Goal: Task Accomplishment & Management: Manage account settings

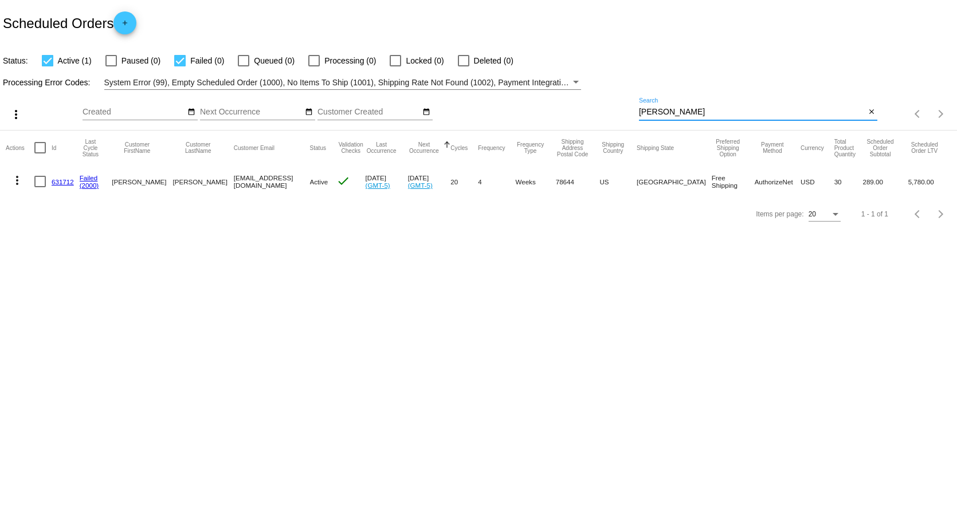
drag, startPoint x: 680, startPoint y: 113, endPoint x: 517, endPoint y: 113, distance: 162.7
click at [544, 113] on div "more_vert Sep Jan Feb Mar [DATE]" at bounding box center [478, 110] width 957 height 41
type input "kaleigh"
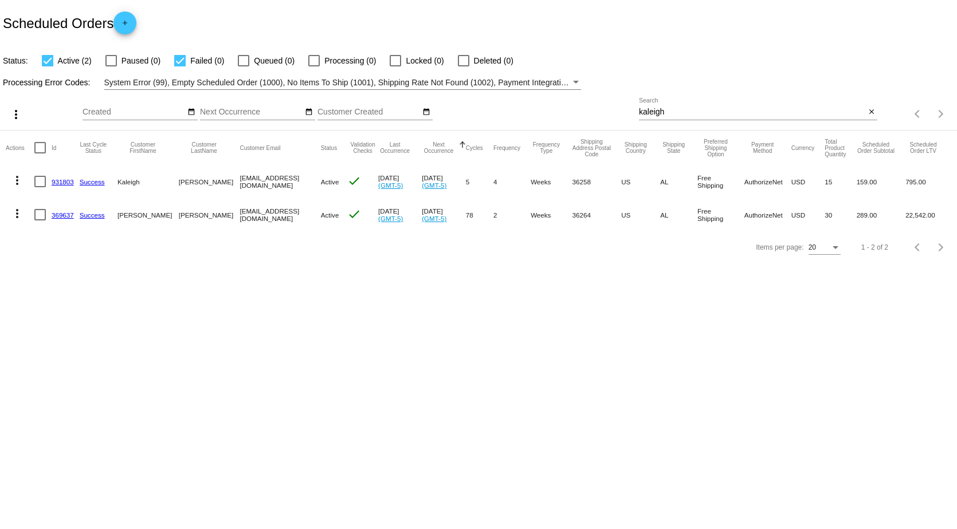
click at [62, 182] on link "931803" at bounding box center [63, 181] width 22 height 7
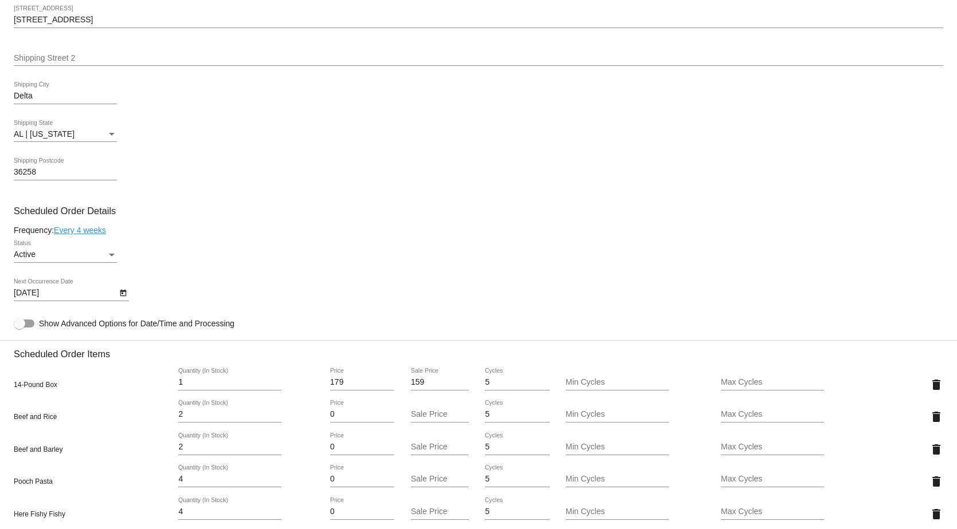
scroll to position [456, 0]
click at [124, 298] on icon "Open calendar" at bounding box center [123, 295] width 6 height 7
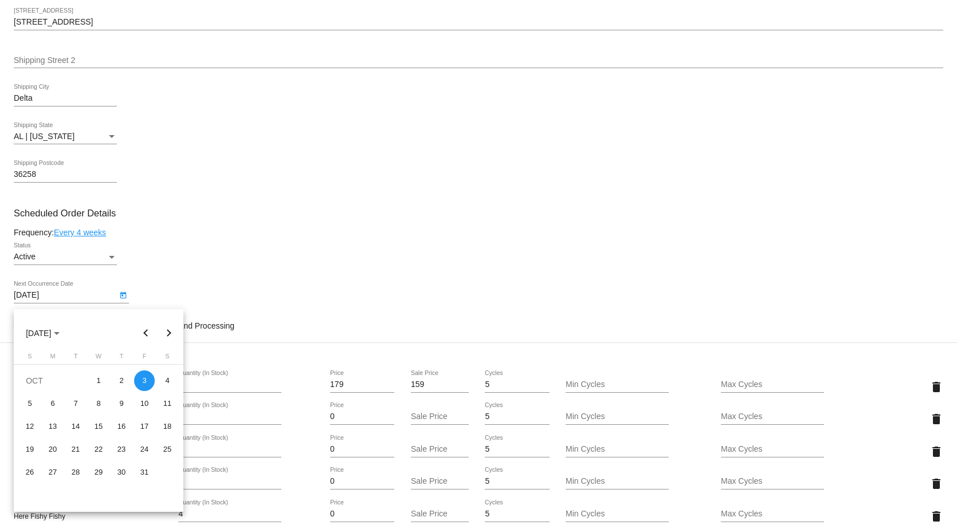
click at [148, 336] on button "Previous month" at bounding box center [146, 333] width 23 height 23
click at [101, 473] on div "24" at bounding box center [98, 472] width 21 height 21
type input "[DATE]"
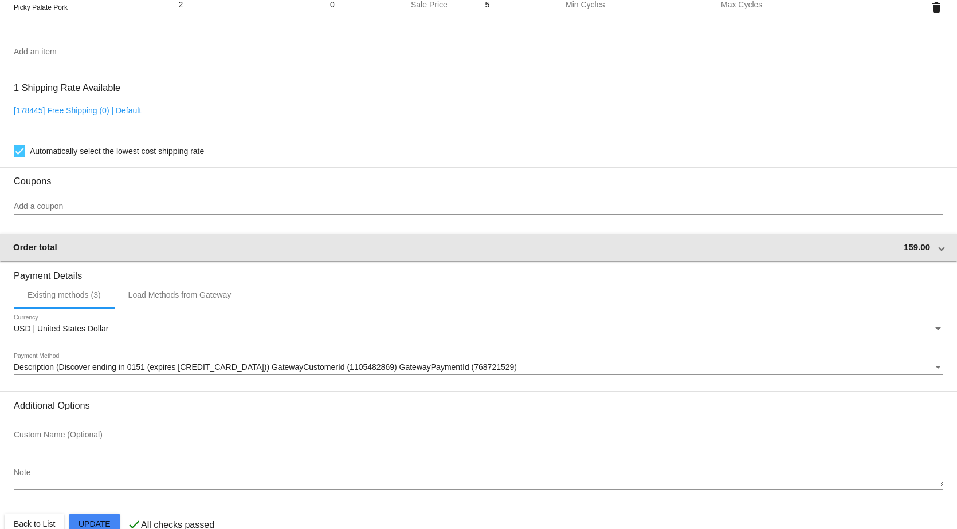
scroll to position [1029, 0]
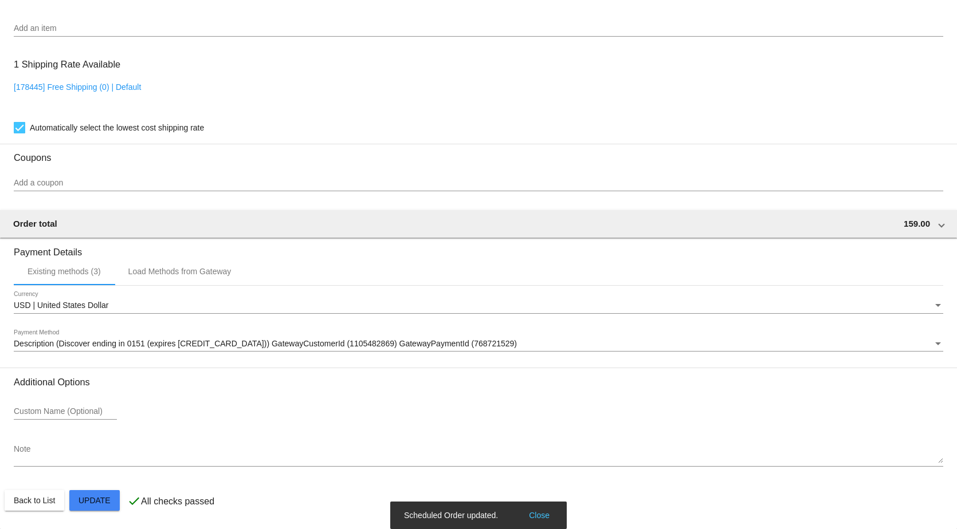
click at [534, 515] on button "Close" at bounding box center [538, 515] width 27 height 11
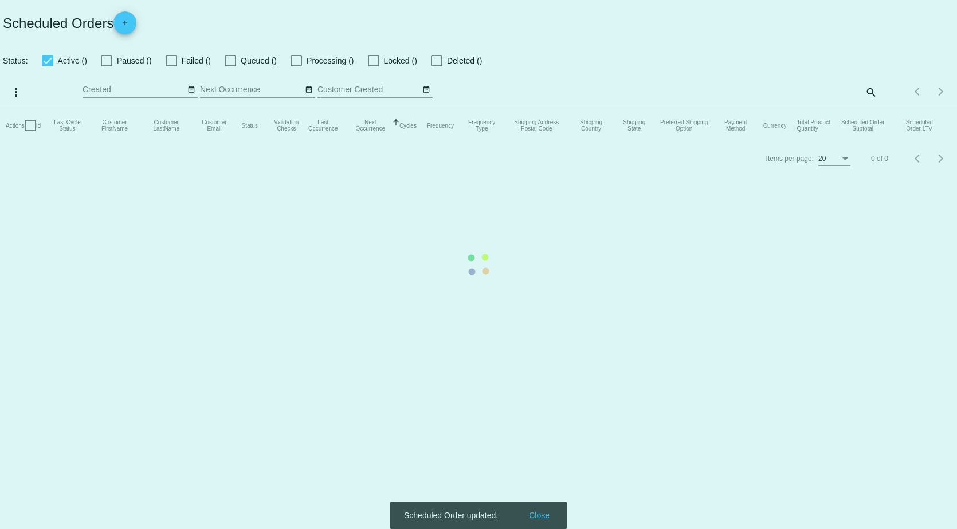
checkbox input "true"
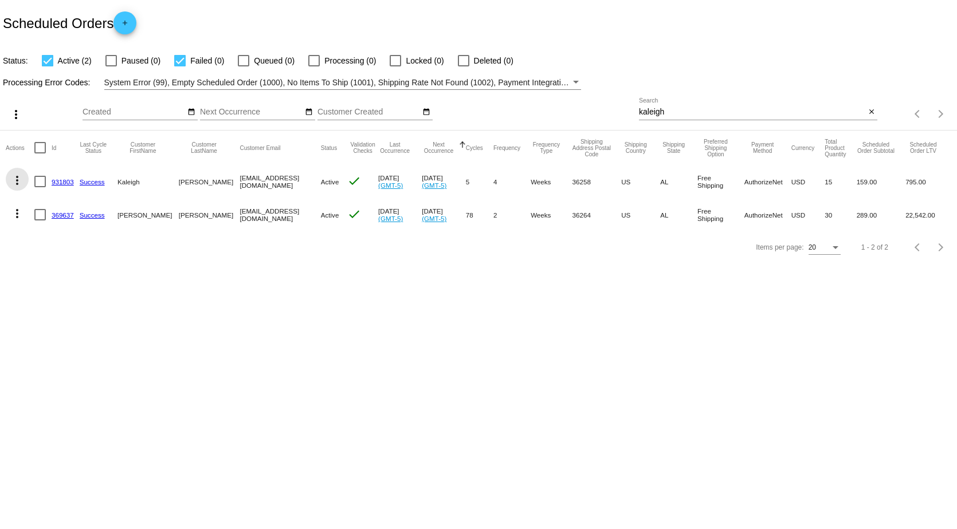
click at [13, 180] on mat-icon "more_vert" at bounding box center [17, 181] width 14 height 14
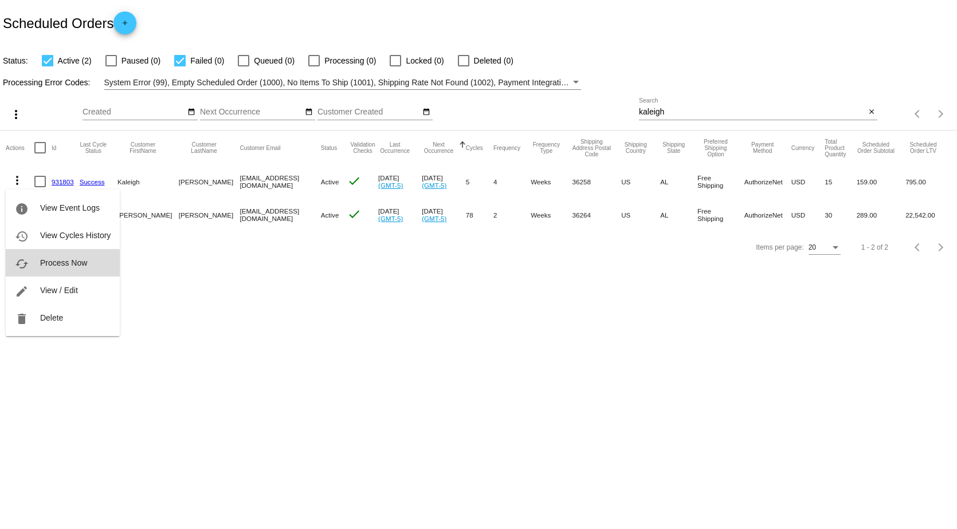
click at [67, 263] on span "Process Now" at bounding box center [63, 262] width 47 height 9
